Goal: Information Seeking & Learning: Learn about a topic

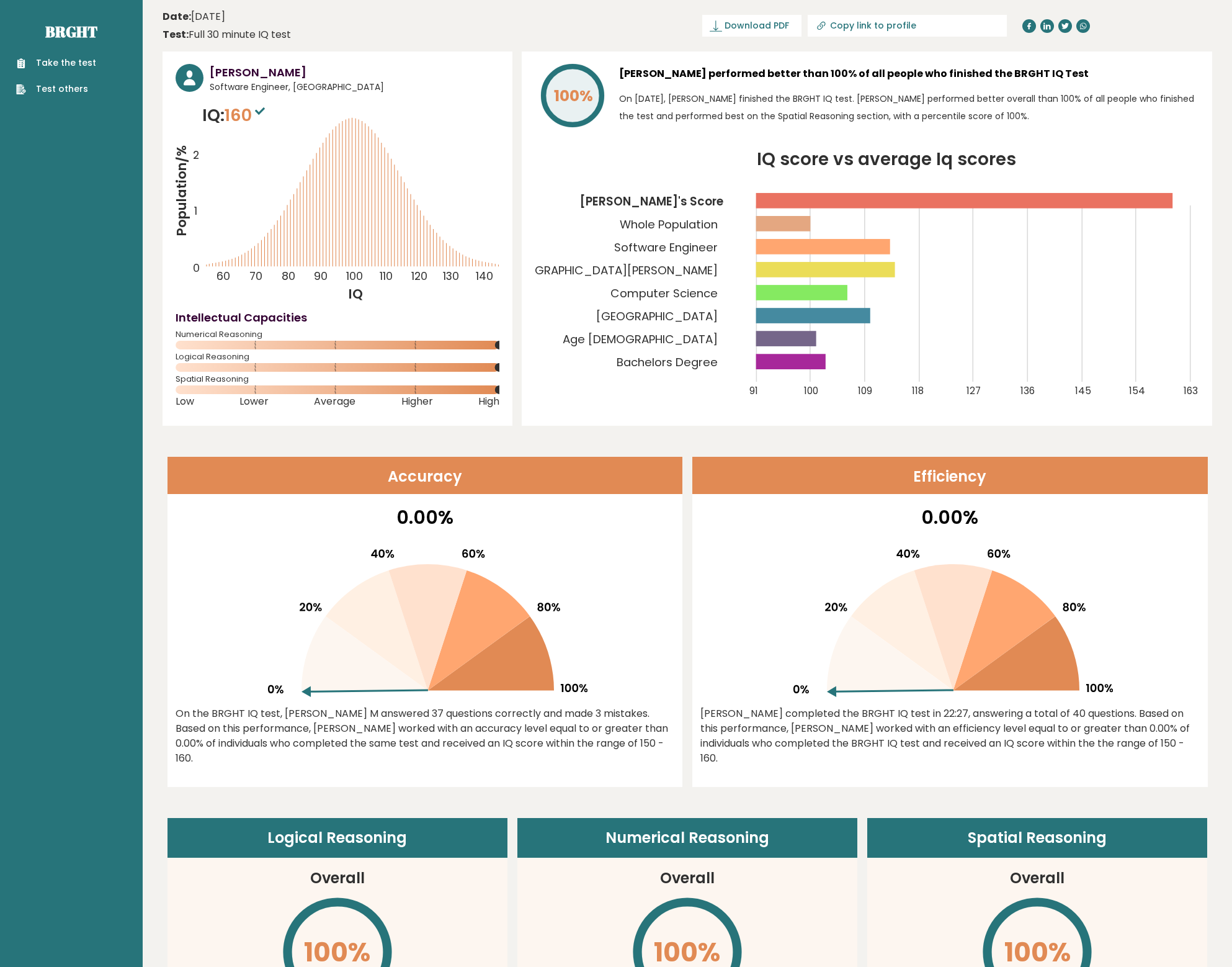
click at [701, 313] on tspan "Spain" at bounding box center [657, 316] width 122 height 16
click at [697, 295] on tspan "Computer Science" at bounding box center [664, 293] width 108 height 16
click at [668, 274] on tspan "Universidad De Zaragoza" at bounding box center [611, 270] width 212 height 16
click at [681, 247] on tspan "Software Engineer" at bounding box center [666, 247] width 104 height 16
click at [683, 199] on tspan "Alfredo's Score" at bounding box center [652, 201] width 144 height 16
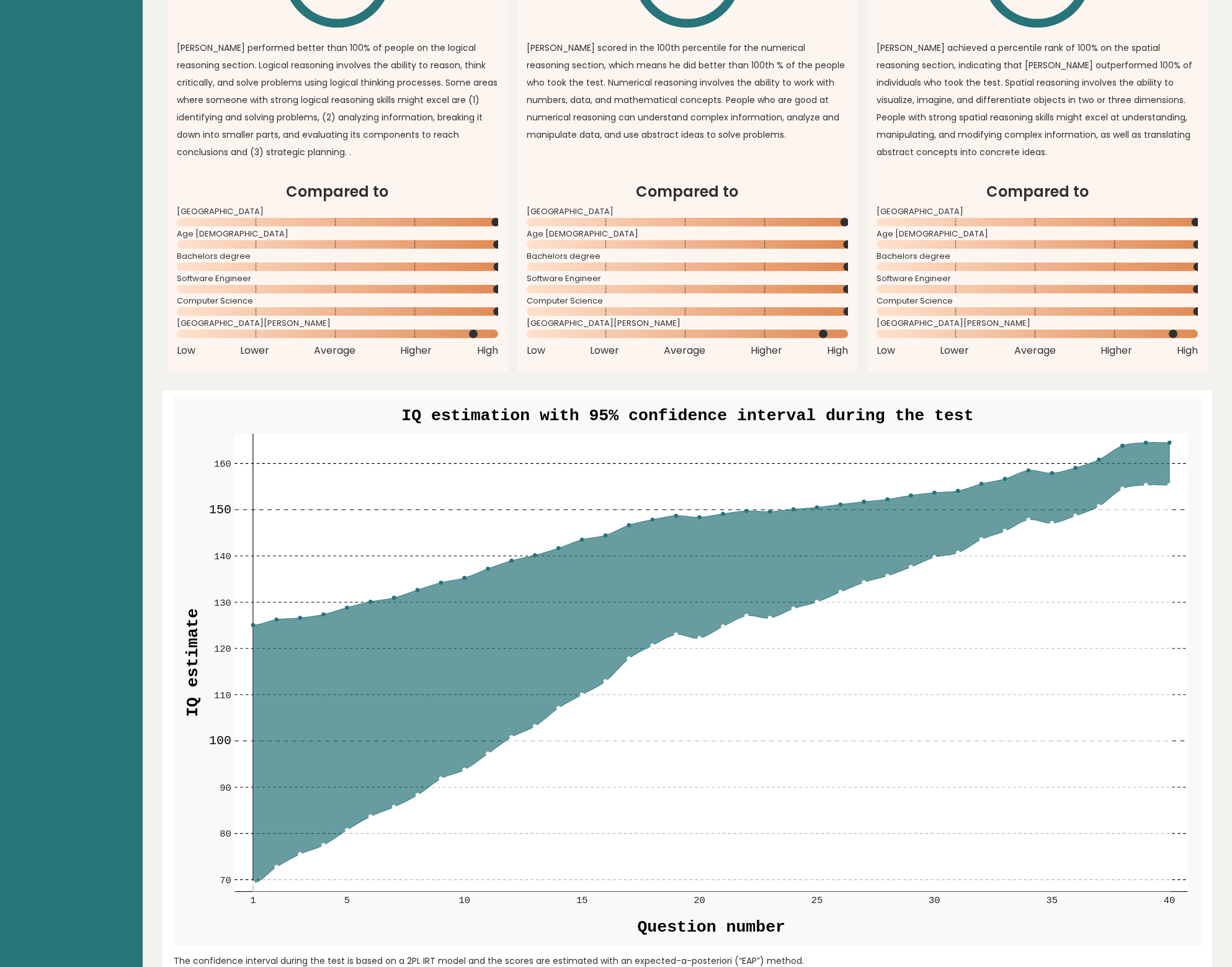
scroll to position [968, 0]
